Goal: Transaction & Acquisition: Purchase product/service

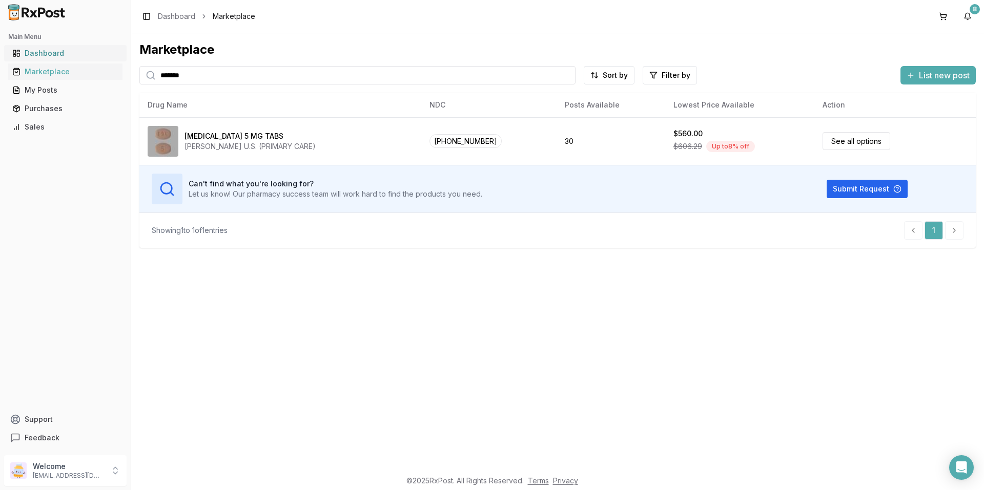
click at [50, 54] on div "Dashboard" at bounding box center [65, 53] width 106 height 10
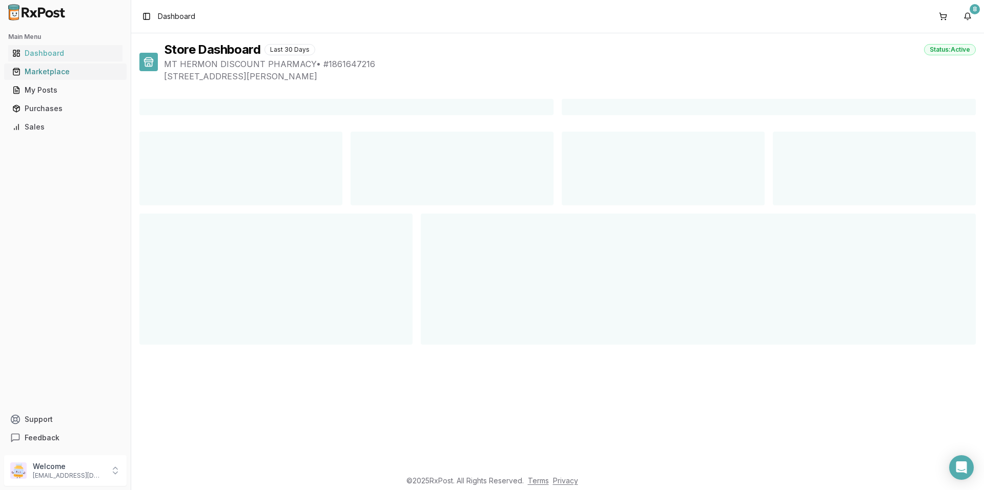
click at [57, 70] on div "Marketplace" at bounding box center [65, 72] width 106 height 10
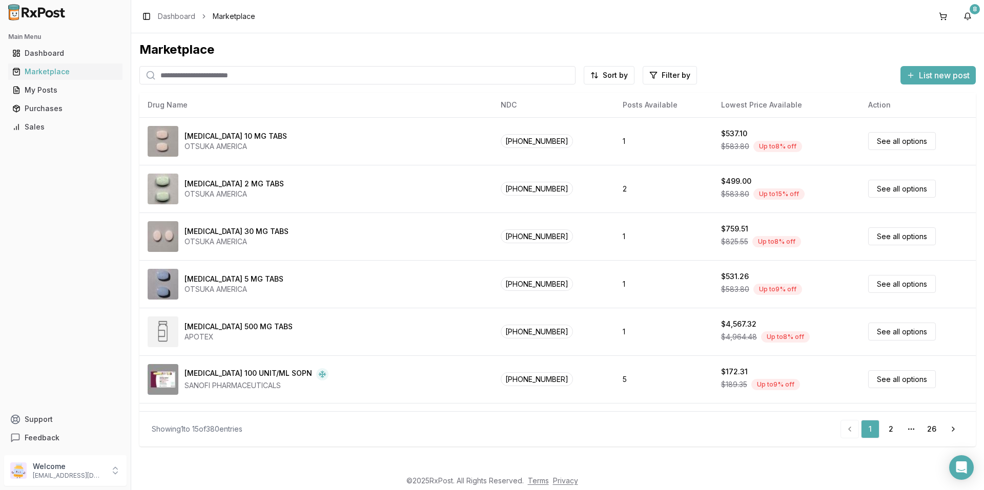
click at [165, 69] on input "search" at bounding box center [357, 75] width 436 height 18
click at [65, 74] on div "Marketplace" at bounding box center [65, 72] width 106 height 10
drag, startPoint x: 164, startPoint y: 76, endPoint x: 186, endPoint y: 76, distance: 22.0
click at [164, 76] on input "search" at bounding box center [357, 75] width 436 height 18
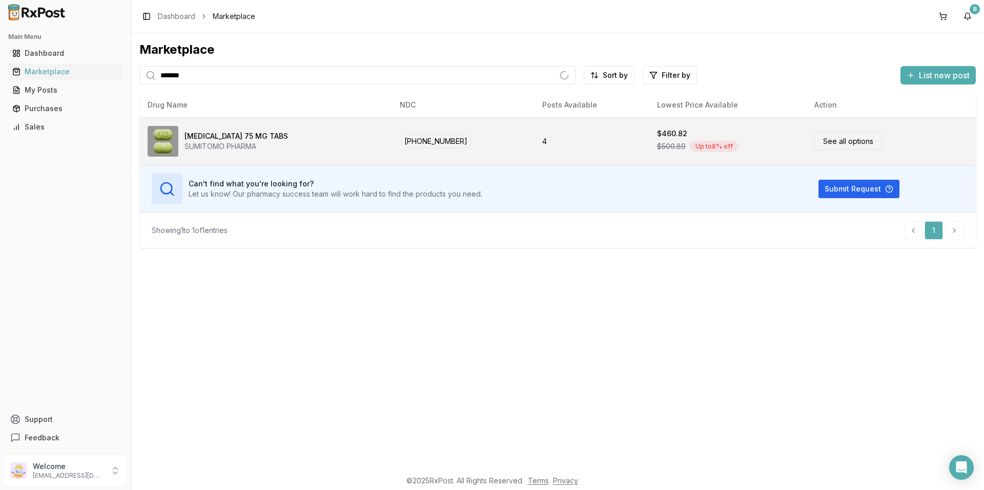
type input "*******"
click at [211, 131] on div "[MEDICAL_DATA] 75 MG TABS" at bounding box center [235, 136] width 103 height 10
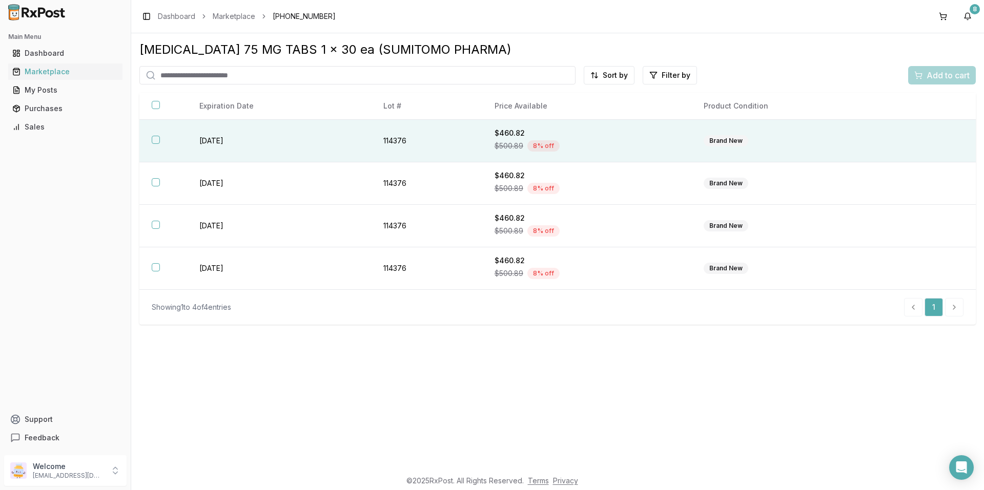
click at [287, 147] on td "[DATE]" at bounding box center [279, 141] width 184 height 43
click at [953, 76] on span "Add to cart" at bounding box center [947, 75] width 43 height 12
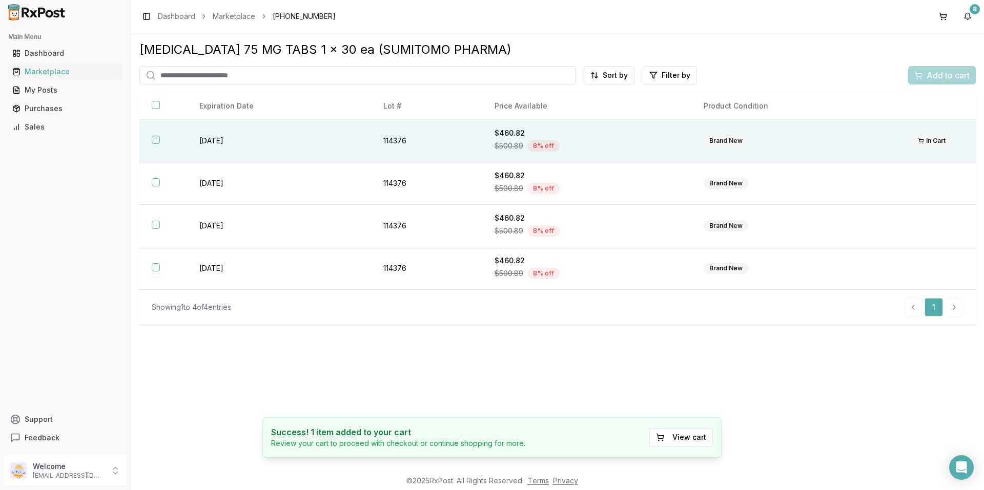
click at [170, 146] on th at bounding box center [163, 141] width 48 height 43
click at [947, 79] on span "Add to cart" at bounding box center [947, 75] width 43 height 12
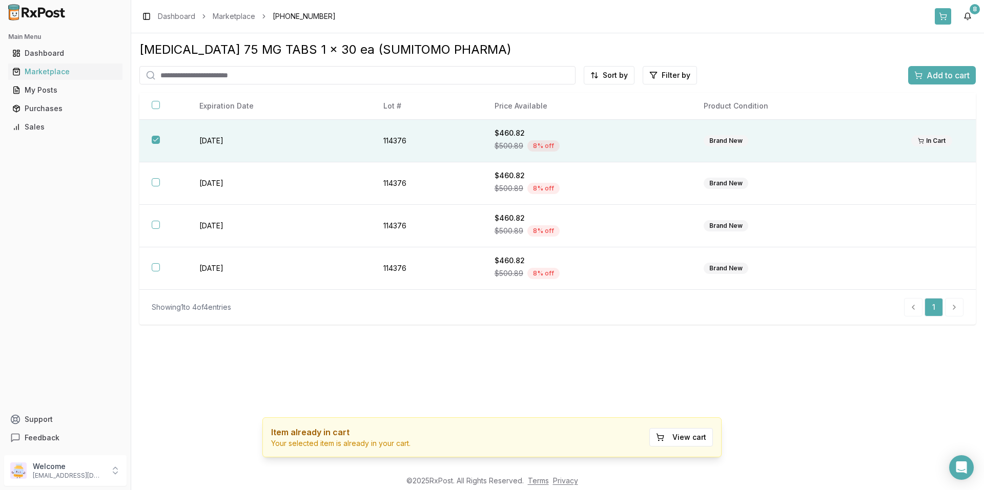
click at [941, 13] on button at bounding box center [942, 16] width 16 height 16
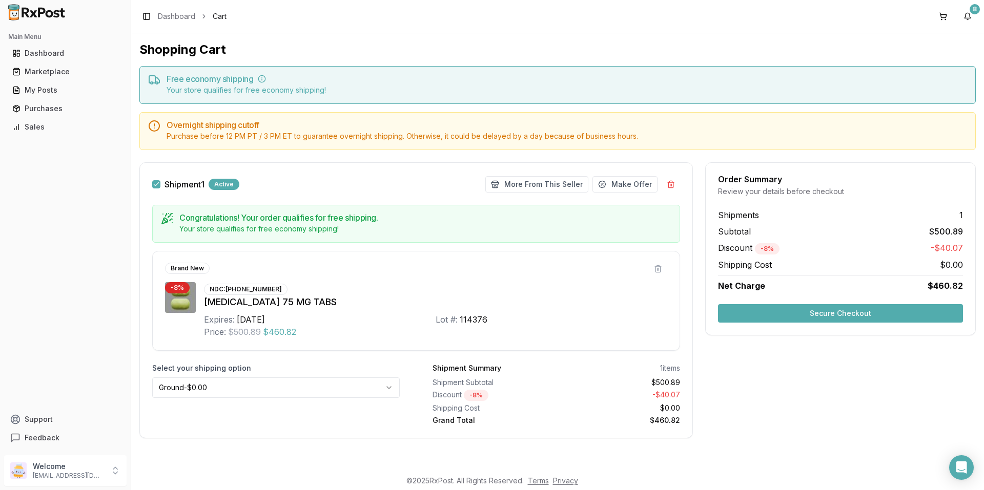
click at [808, 312] on button "Secure Checkout" at bounding box center [840, 313] width 245 height 18
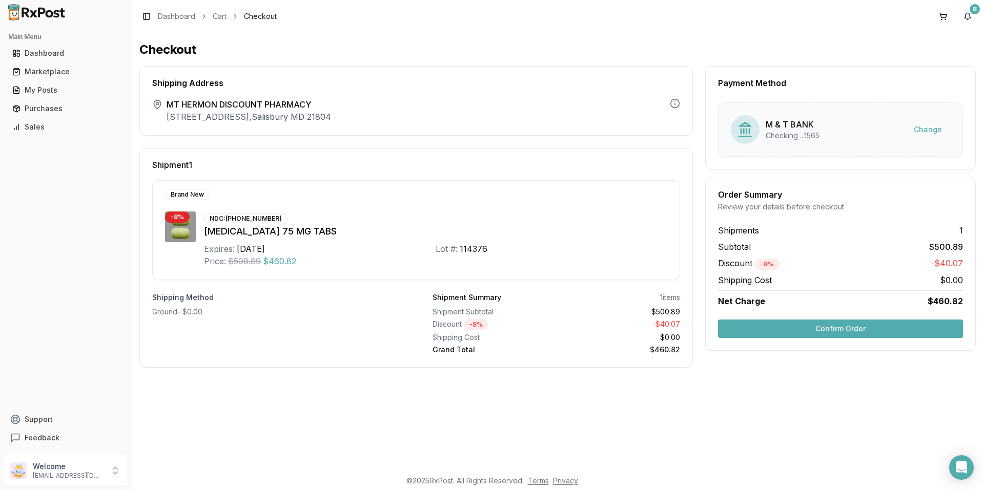
click at [816, 327] on button "Confirm Order" at bounding box center [840, 329] width 245 height 18
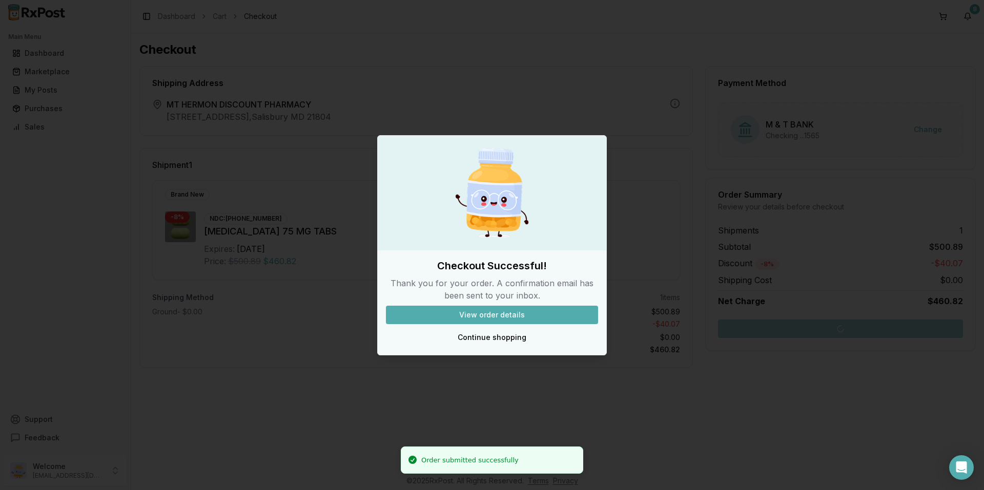
click at [493, 312] on button "View order details" at bounding box center [492, 315] width 212 height 18
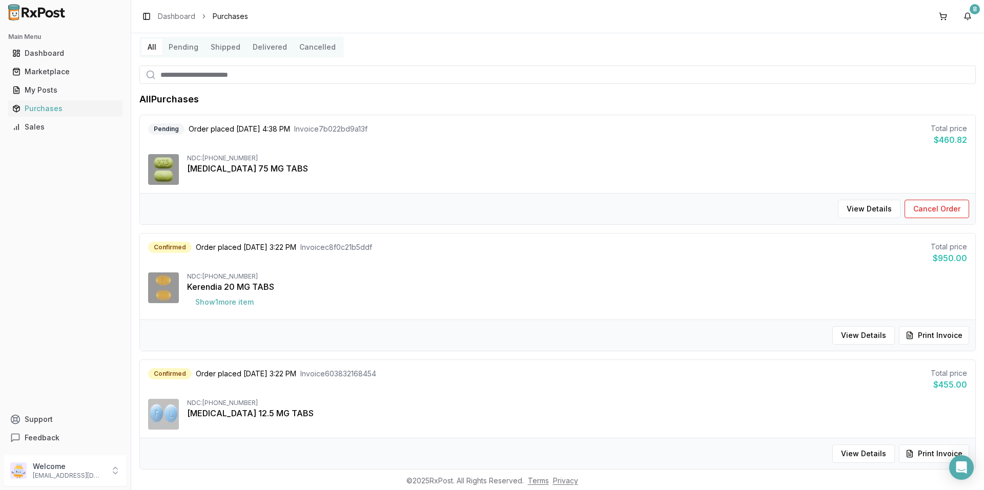
scroll to position [51, 0]
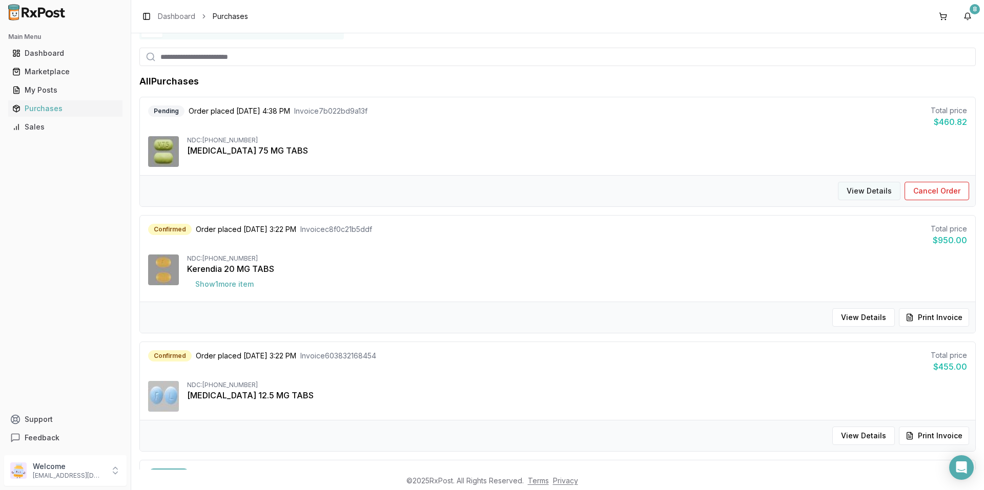
click at [867, 191] on button "View Details" at bounding box center [869, 191] width 62 height 18
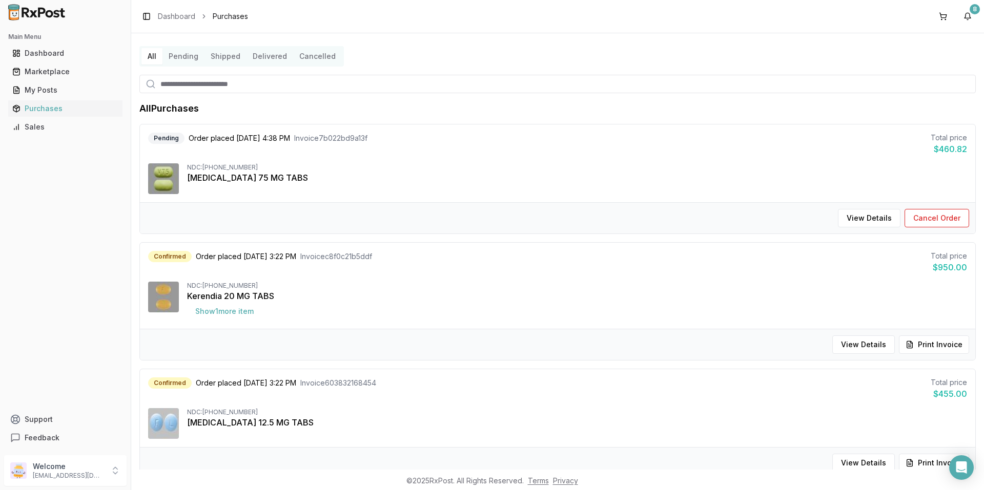
scroll to position [0, 0]
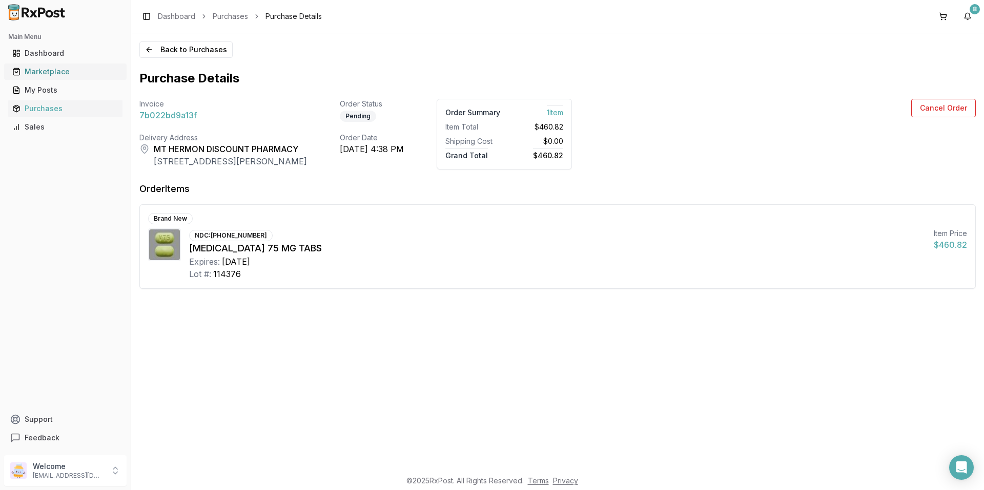
click at [56, 65] on link "Marketplace" at bounding box center [65, 71] width 114 height 18
click at [55, 53] on div "Dashboard" at bounding box center [65, 53] width 106 height 10
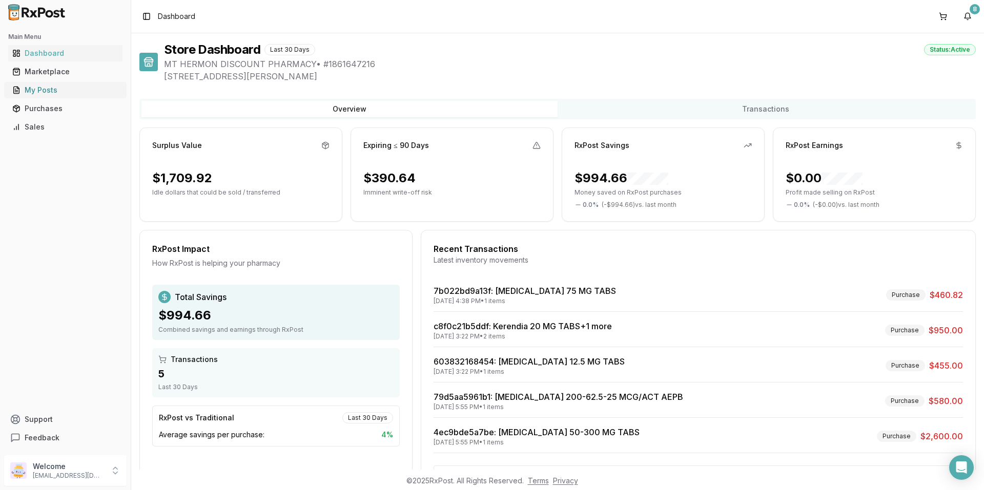
click at [52, 91] on div "My Posts" at bounding box center [65, 90] width 106 height 10
